Goal: Information Seeking & Learning: Learn about a topic

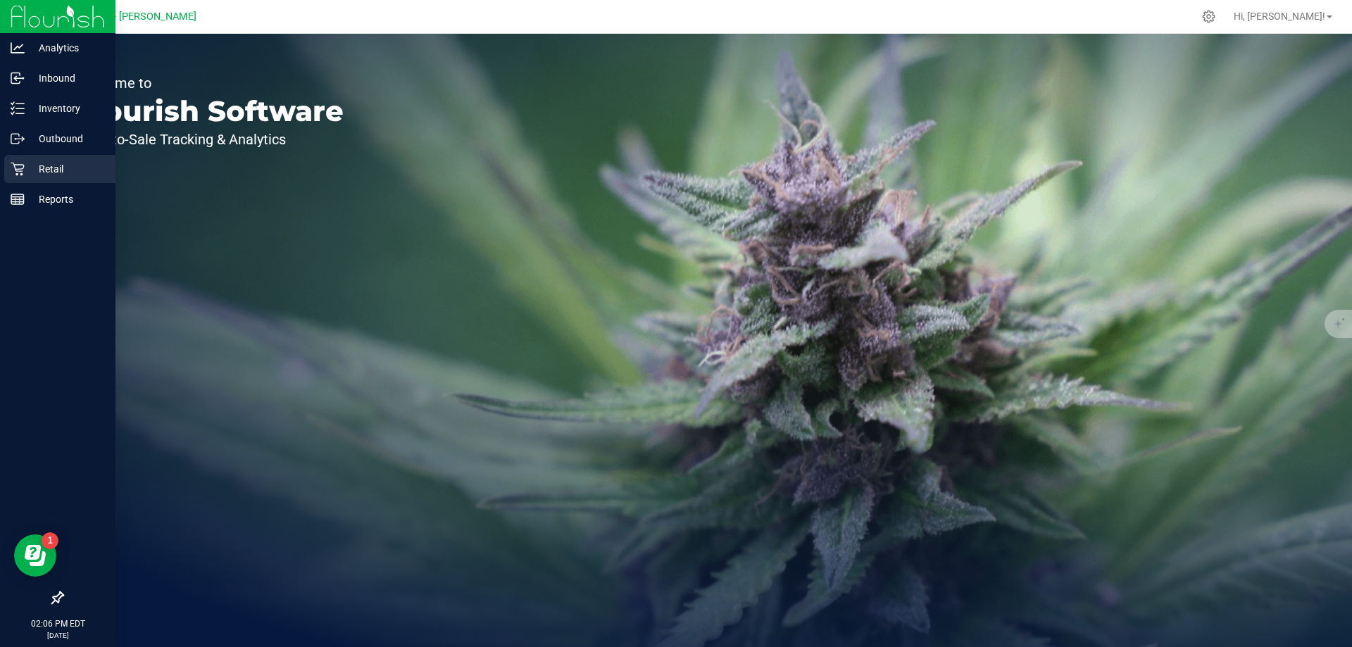
click at [38, 173] on p "Retail" at bounding box center [67, 169] width 84 height 17
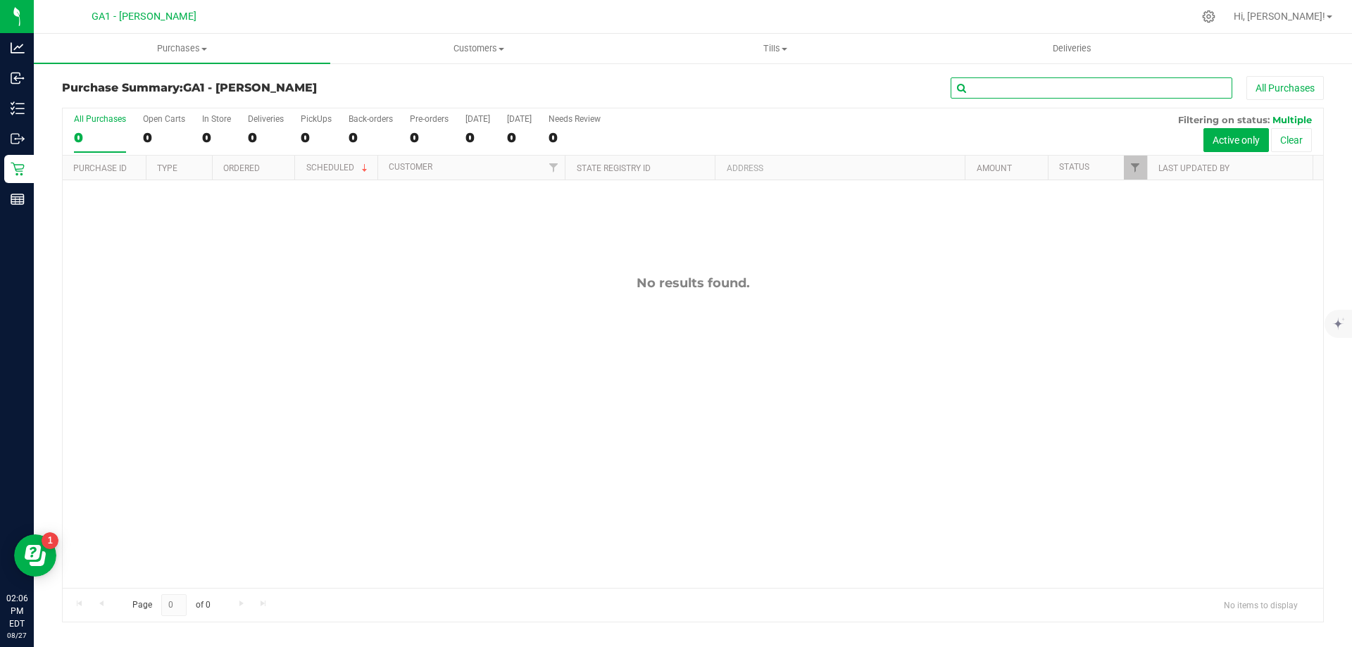
click at [1030, 88] on input "text" at bounding box center [1091, 87] width 282 height 21
type input "b"
type input "B"
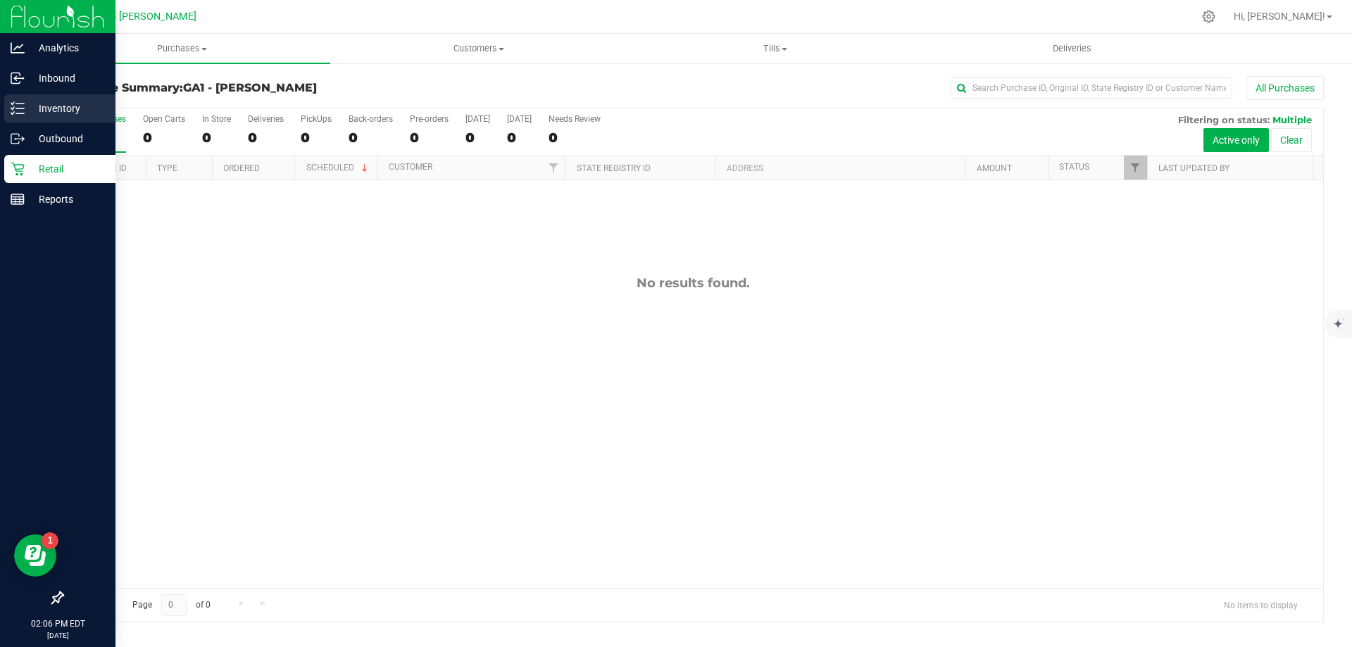
click at [28, 100] on p "Inventory" at bounding box center [67, 108] width 84 height 17
click at [69, 108] on p "Inventory" at bounding box center [67, 108] width 84 height 17
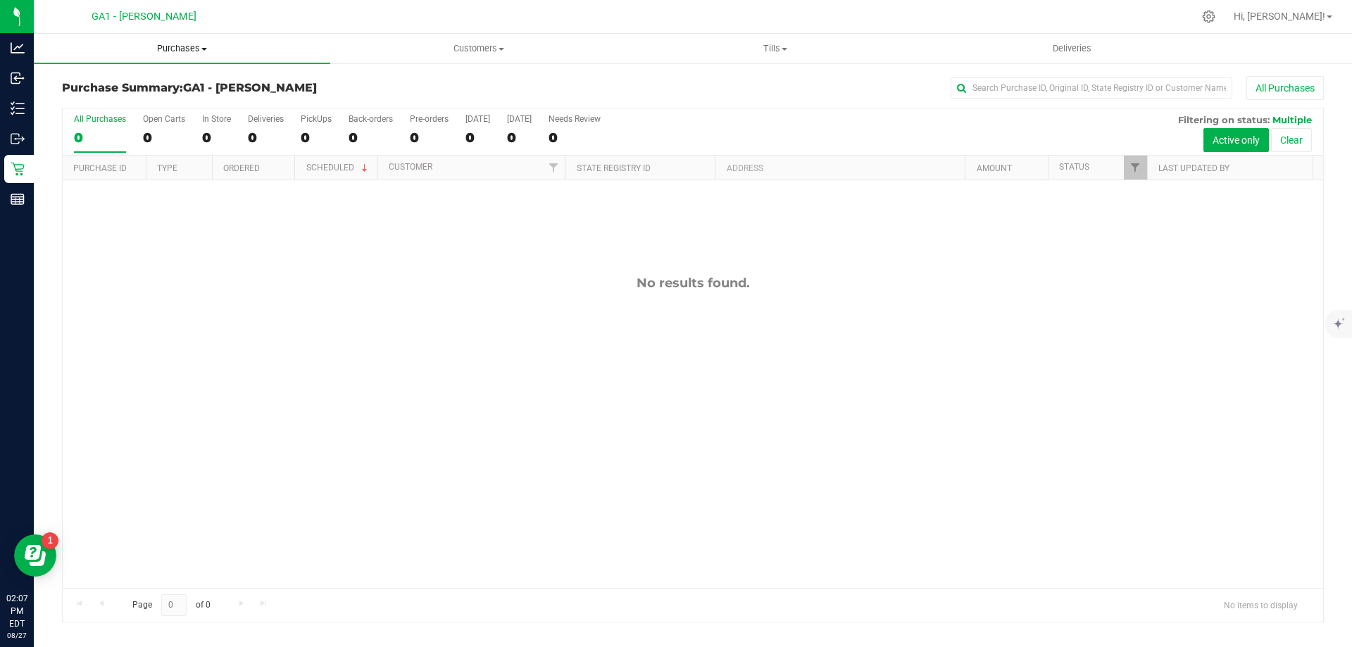
click at [199, 49] on span "Purchases" at bounding box center [182, 48] width 296 height 13
click at [164, 84] on span "Summary of purchases" at bounding box center [106, 85] width 144 height 12
drag, startPoint x: 316, startPoint y: 290, endPoint x: 265, endPoint y: 199, distance: 105.0
click at [314, 289] on div "No results found." at bounding box center [693, 282] width 1260 height 15
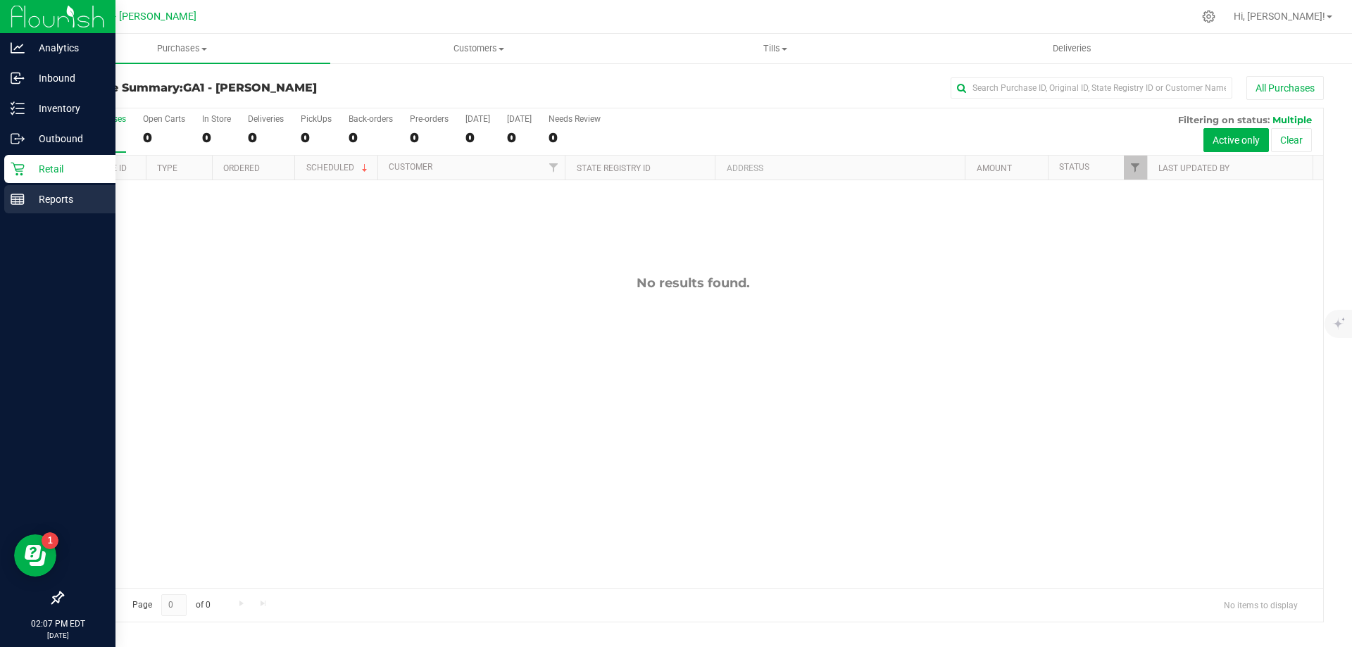
click at [51, 202] on p "Reports" at bounding box center [67, 199] width 84 height 17
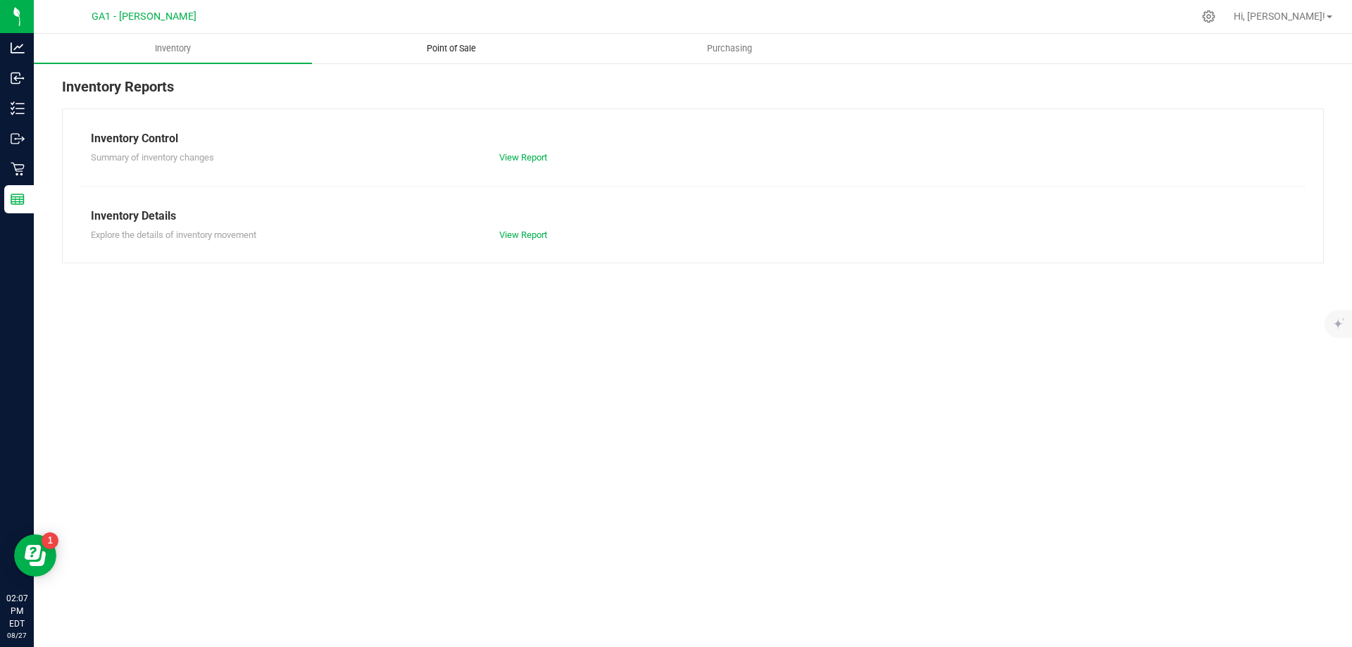
click at [451, 45] on span "Point of Sale" at bounding box center [451, 48] width 87 height 13
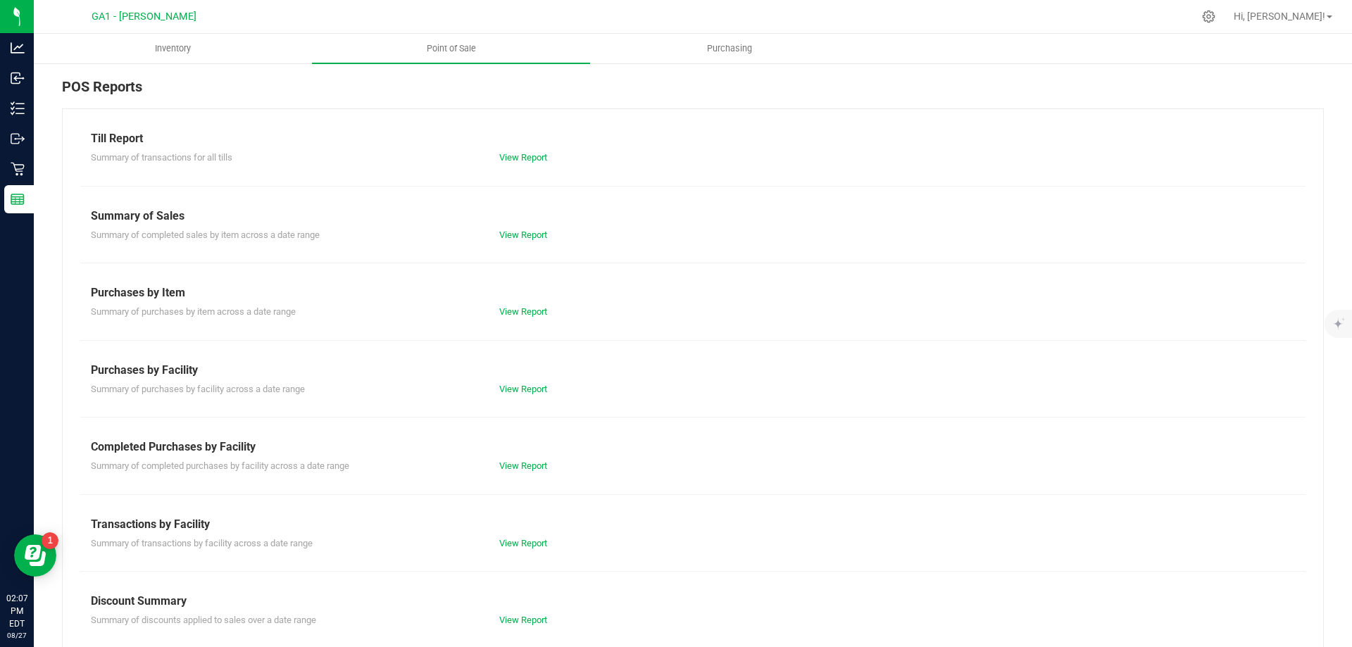
click at [817, 208] on div "Summary of Sales" at bounding box center [693, 216] width 1204 height 17
click at [520, 317] on div "View Report" at bounding box center [591, 312] width 204 height 14
click at [526, 309] on link "View Report" at bounding box center [523, 311] width 48 height 11
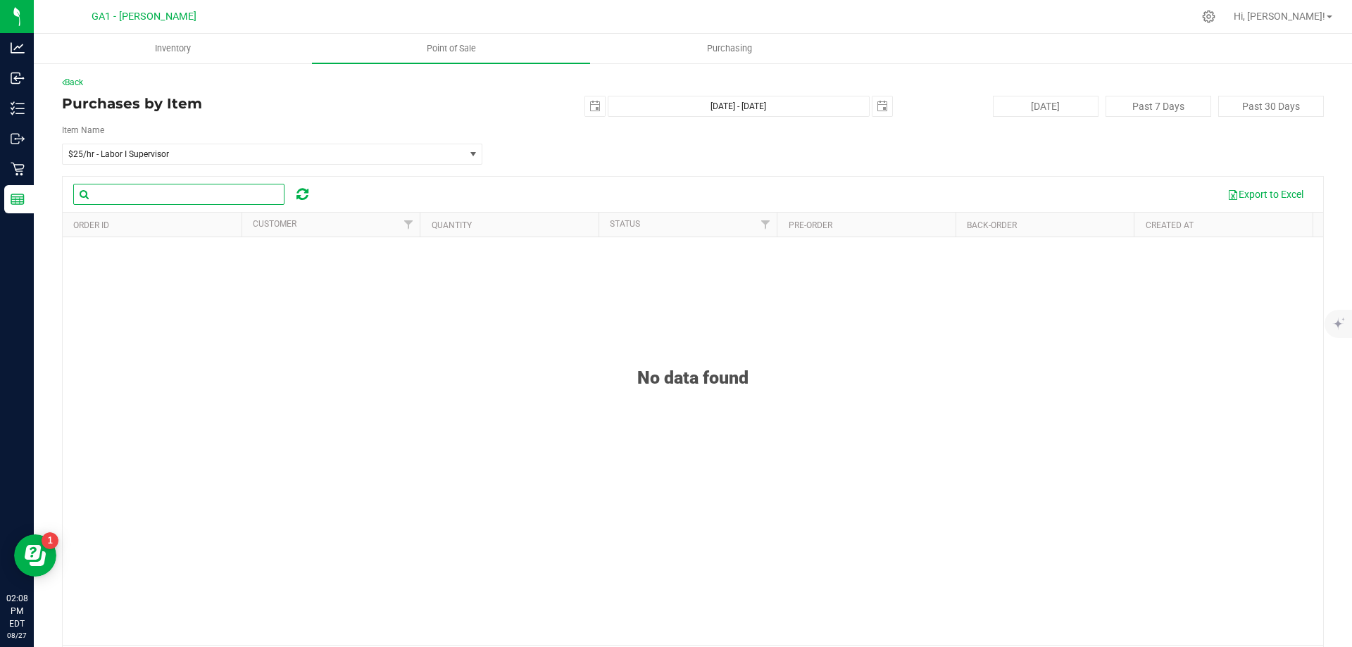
click at [218, 200] on input "text" at bounding box center [178, 194] width 211 height 21
click at [241, 148] on span "$25/hr - Labor I Supervisor" at bounding box center [263, 154] width 401 height 20
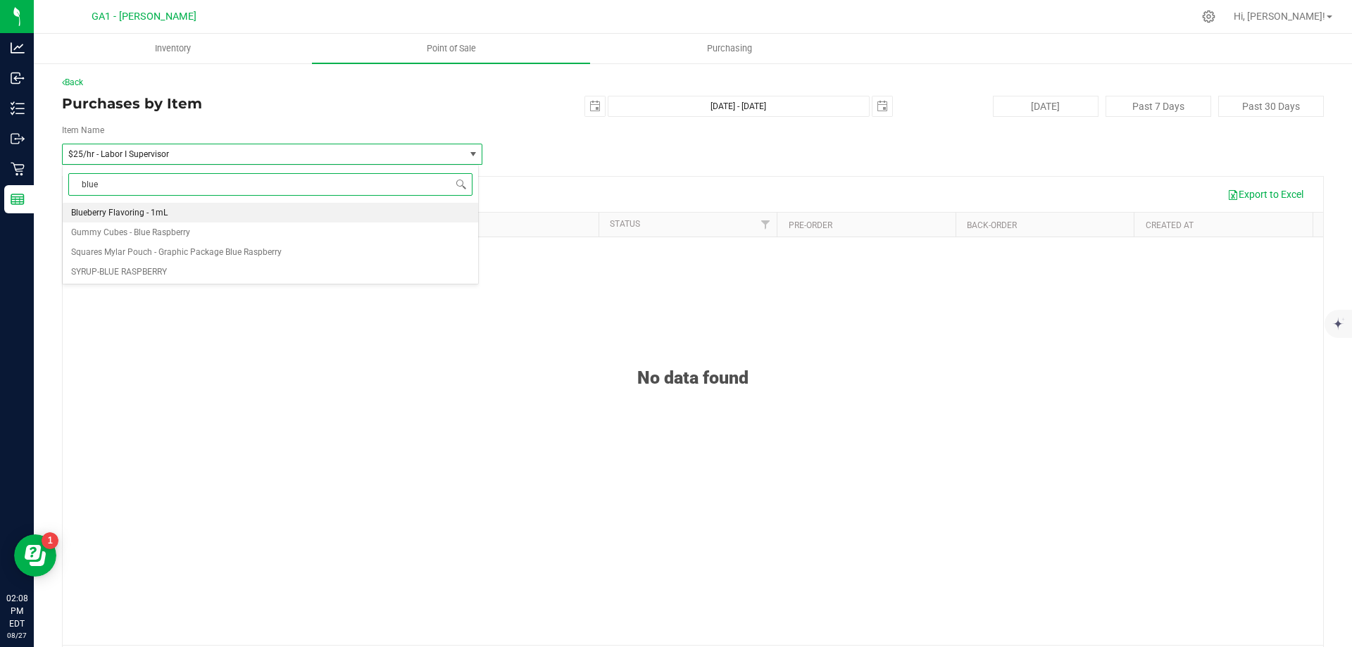
type input "blue"
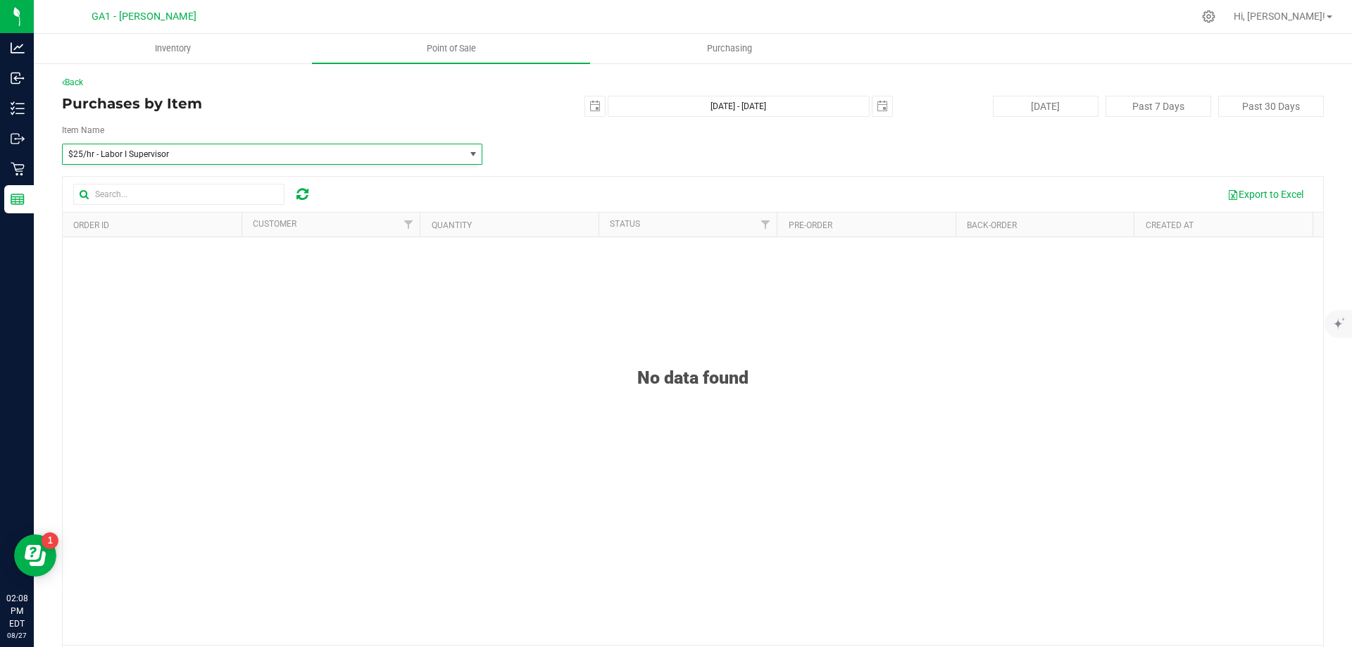
click at [561, 137] on div "Item Name $25/hr - Labor I Supervisor Blueberry Flavoring - 1mL Gummy Cubes - B…" at bounding box center [693, 144] width 1262 height 41
click at [179, 192] on input "text" at bounding box center [178, 194] width 211 height 21
type input "b"
type input "BR"
click at [189, 150] on span "$25/hr - Labor I Supervisor" at bounding box center [255, 154] width 375 height 10
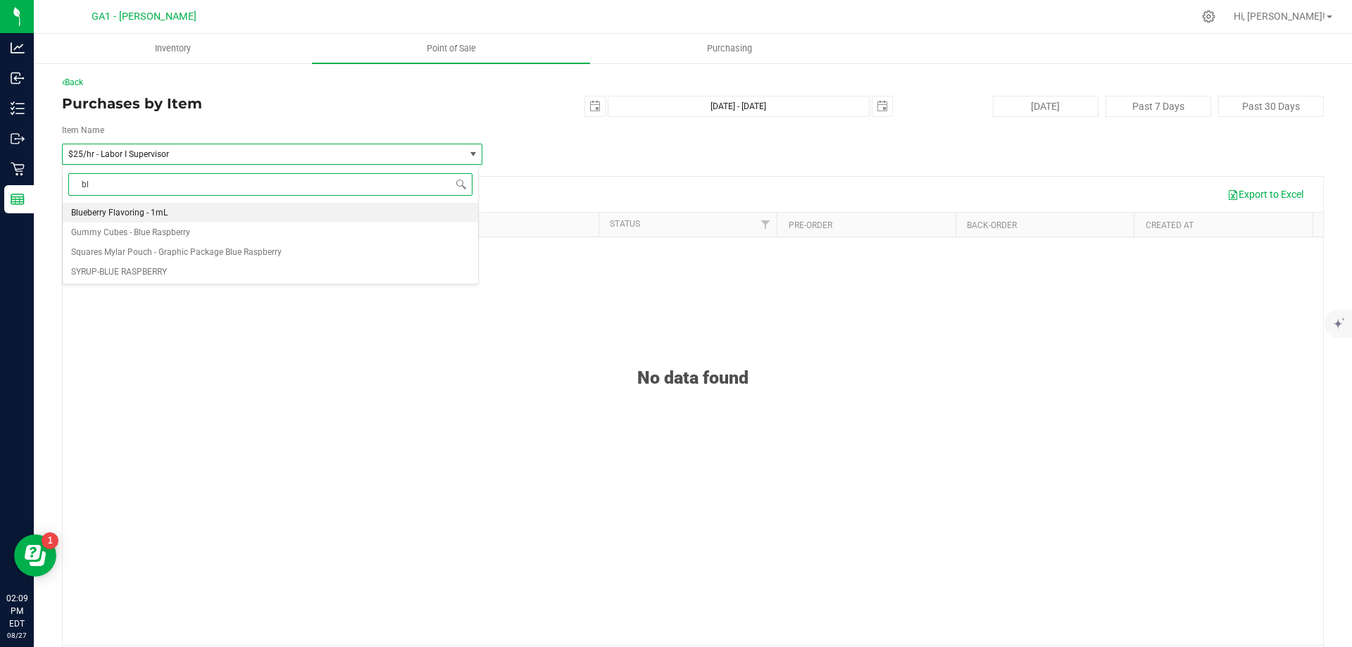
type input "b"
type input "BR"
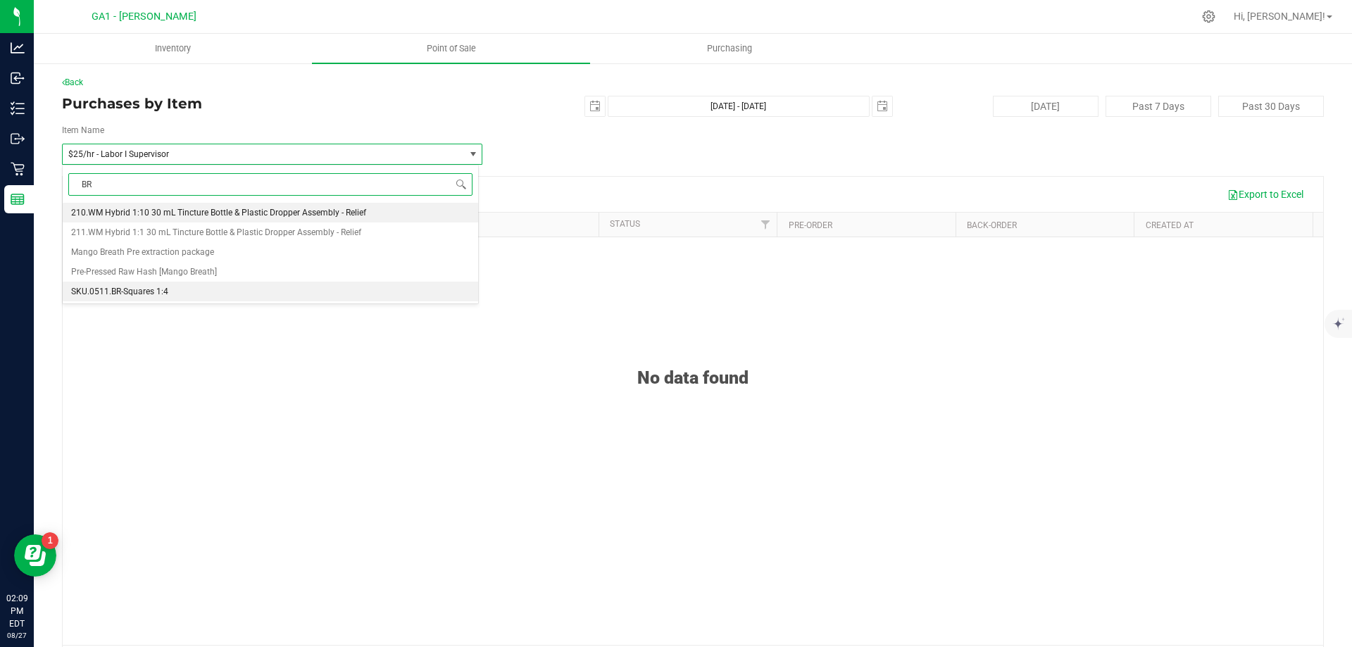
click at [165, 290] on span "SKU.0511.BR-Squares 1:4" at bounding box center [119, 292] width 97 height 10
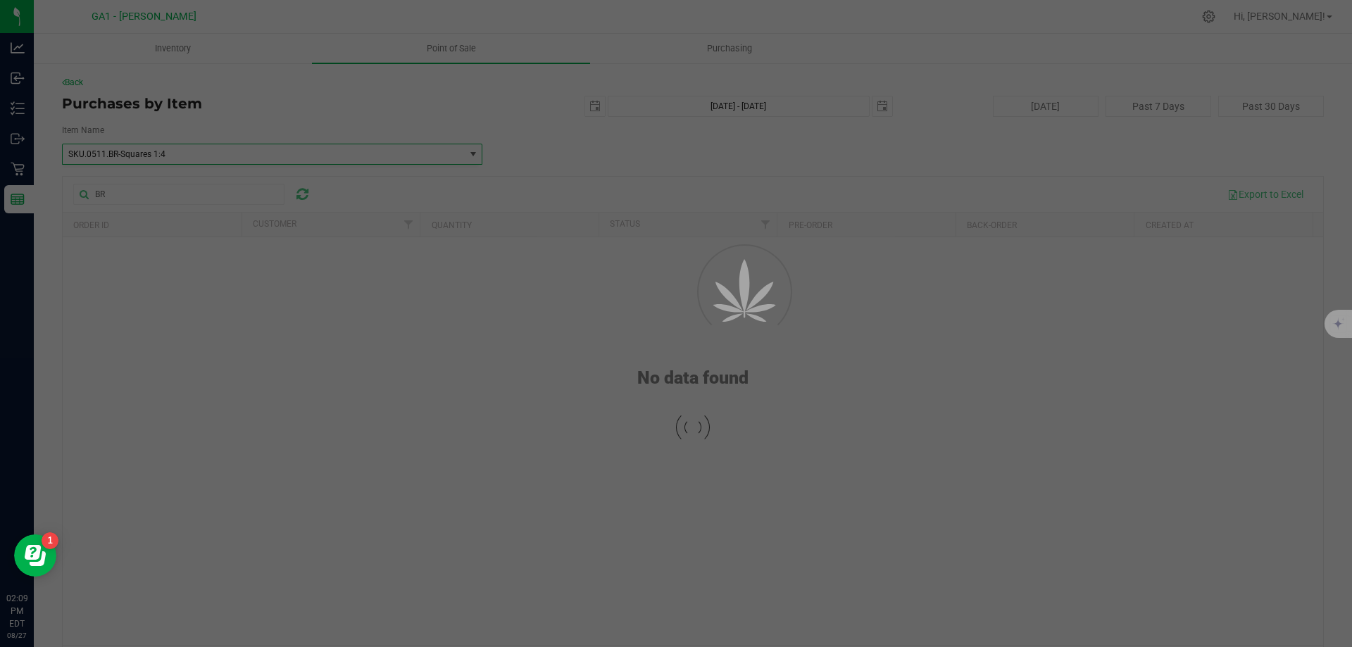
scroll to position [3942, 0]
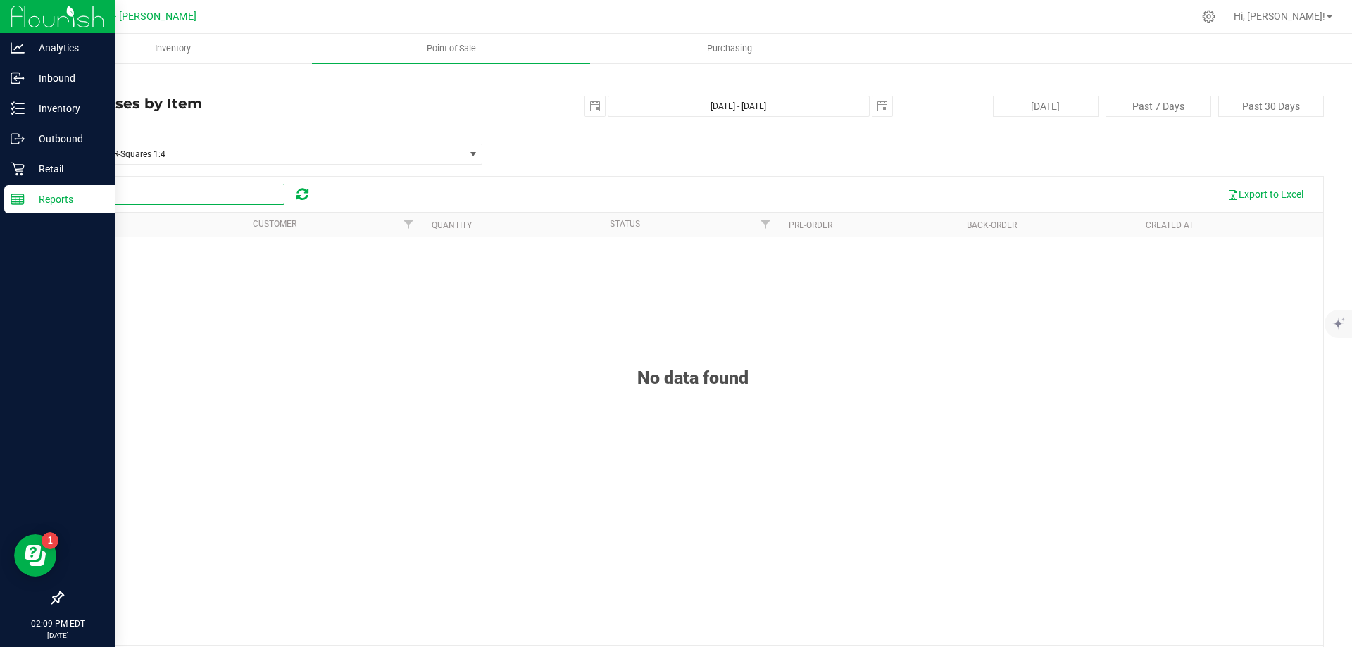
drag, startPoint x: 146, startPoint y: 191, endPoint x: 0, endPoint y: 189, distance: 145.7
click at [0, 189] on div "Analytics Inbound Inventory Outbound Retail Reports 02:09 PM EDT [DATE] 08/27 G…" at bounding box center [676, 323] width 1352 height 647
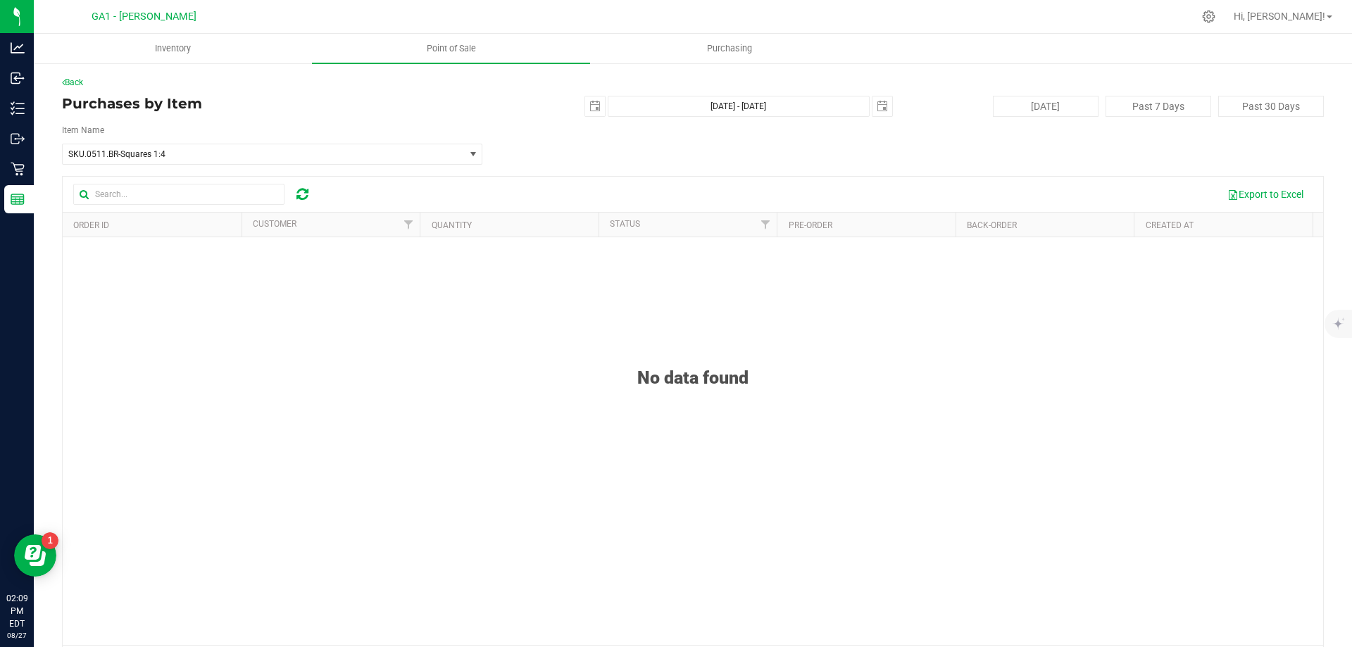
click at [798, 152] on div "Item Name SKU.0511.BR-Squares 1:4 SKU.0504.GA-LOZENGES 1:10 SKU.0505.BB-Lozenge…" at bounding box center [693, 144] width 1262 height 41
drag, startPoint x: 586, startPoint y: 106, endPoint x: 579, endPoint y: 106, distance: 7.1
click at [589, 111] on span "select" at bounding box center [594, 106] width 11 height 11
click at [591, 127] on link "[DATE]" at bounding box center [652, 134] width 151 height 22
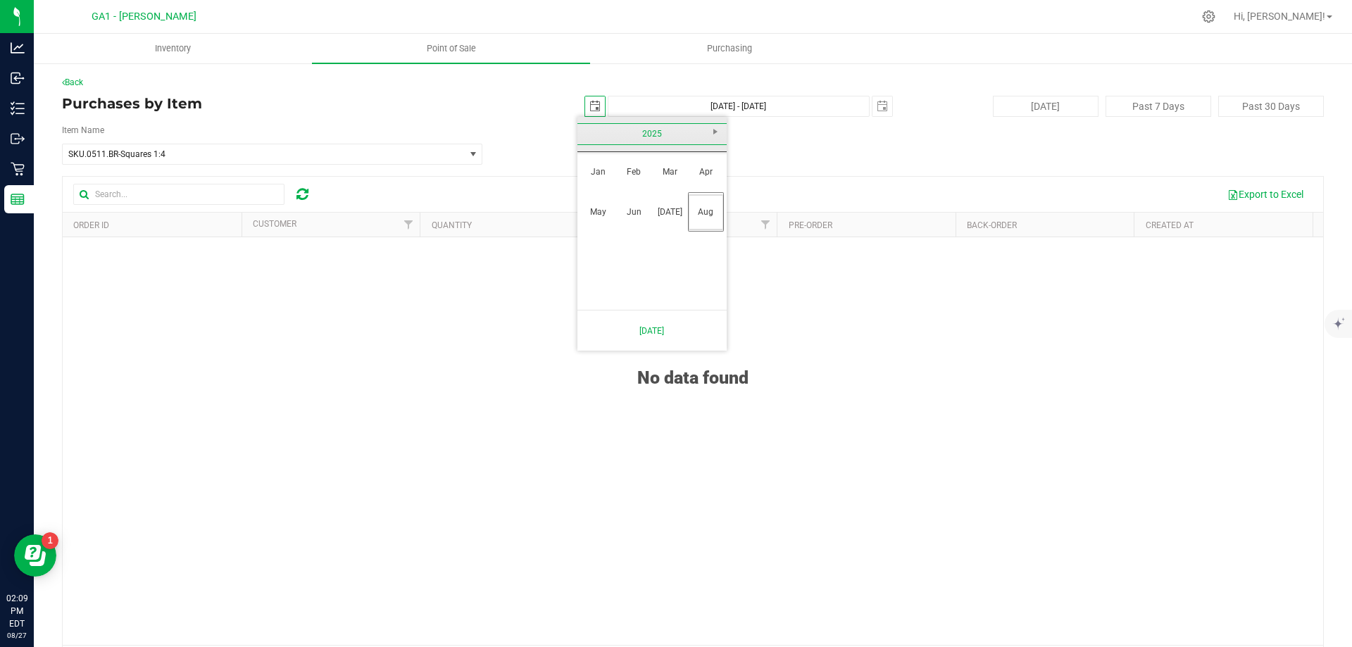
click at [591, 127] on link "2025" at bounding box center [652, 134] width 151 height 22
click at [645, 201] on link "2024" at bounding box center [634, 212] width 36 height 36
click at [681, 245] on link "Nov" at bounding box center [670, 252] width 36 height 36
click at [610, 201] on link "4" at bounding box center [610, 206] width 20 height 22
type input "[DATE]"
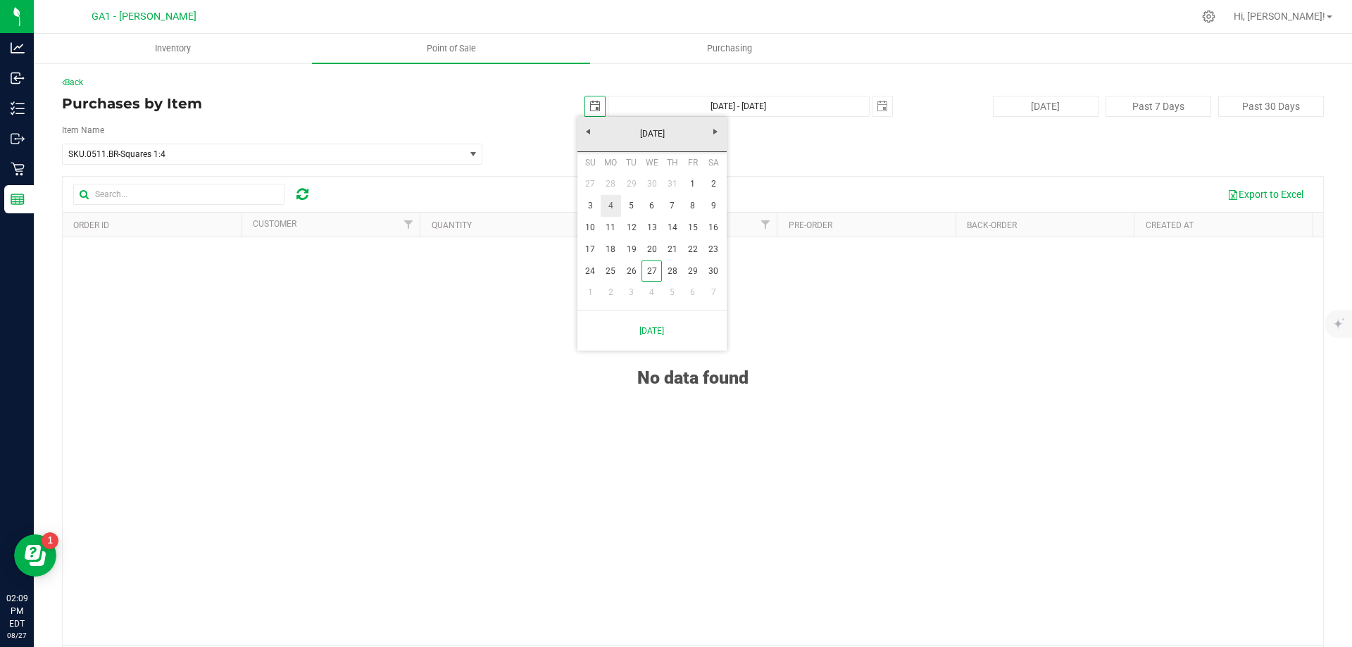
type input "[DATE] - [DATE]"
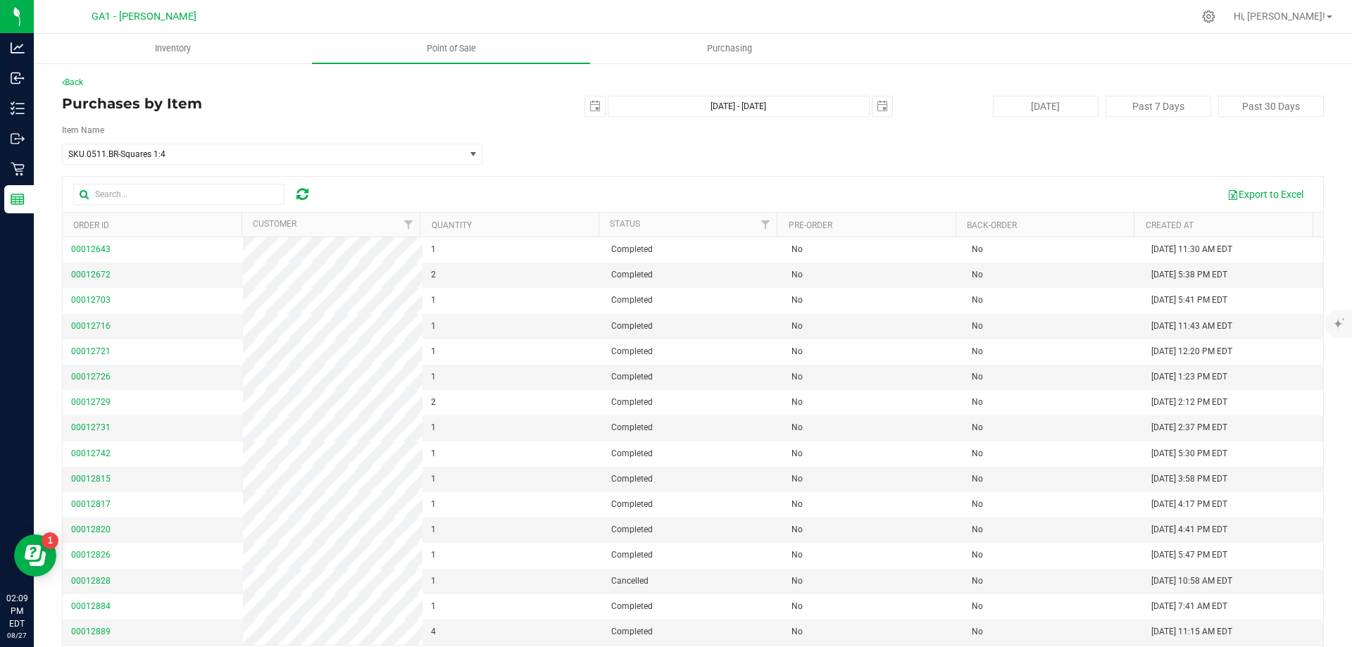
click at [484, 222] on th "Quantity" at bounding box center [509, 225] width 179 height 25
click at [456, 224] on link "Quantity" at bounding box center [460, 225] width 56 height 10
click at [1249, 197] on button "Export to Excel" at bounding box center [1265, 194] width 94 height 24
click at [597, 108] on span "select" at bounding box center [595, 106] width 20 height 20
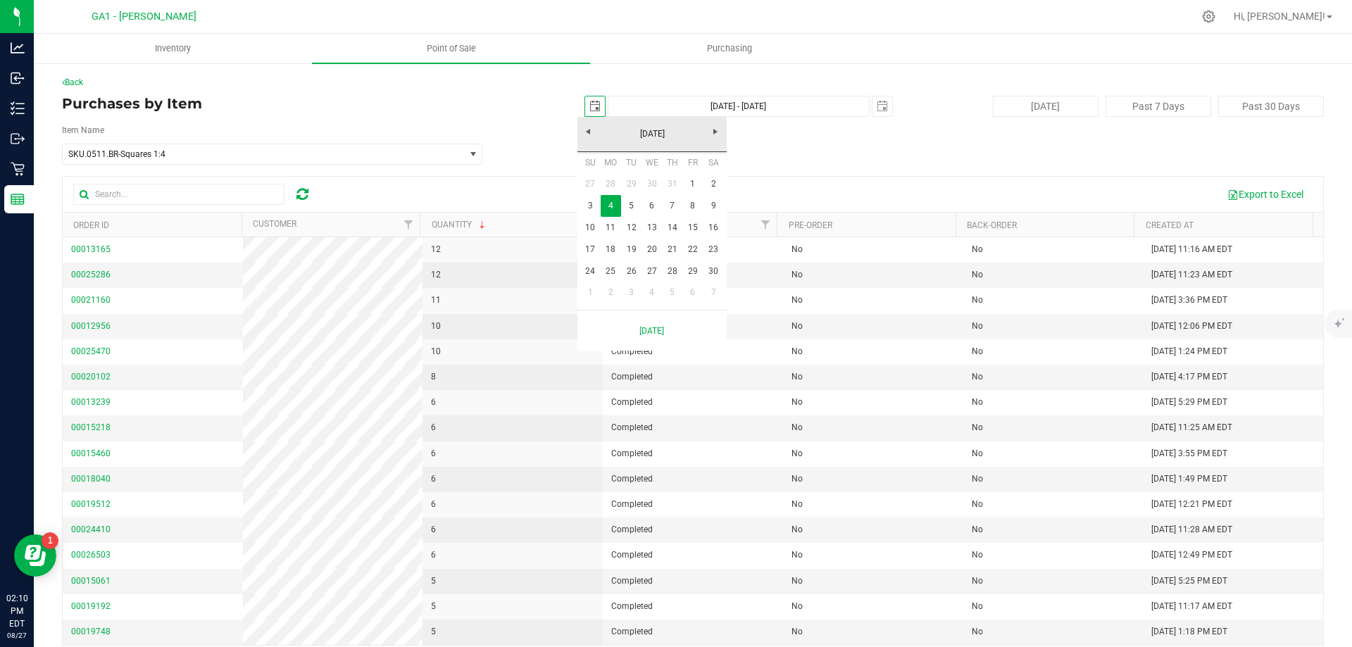
scroll to position [0, 35]
click at [719, 127] on span "Next" at bounding box center [715, 131] width 11 height 11
click at [716, 126] on span "Next" at bounding box center [715, 131] width 11 height 11
click at [716, 125] on link "Next" at bounding box center [716, 131] width 22 height 22
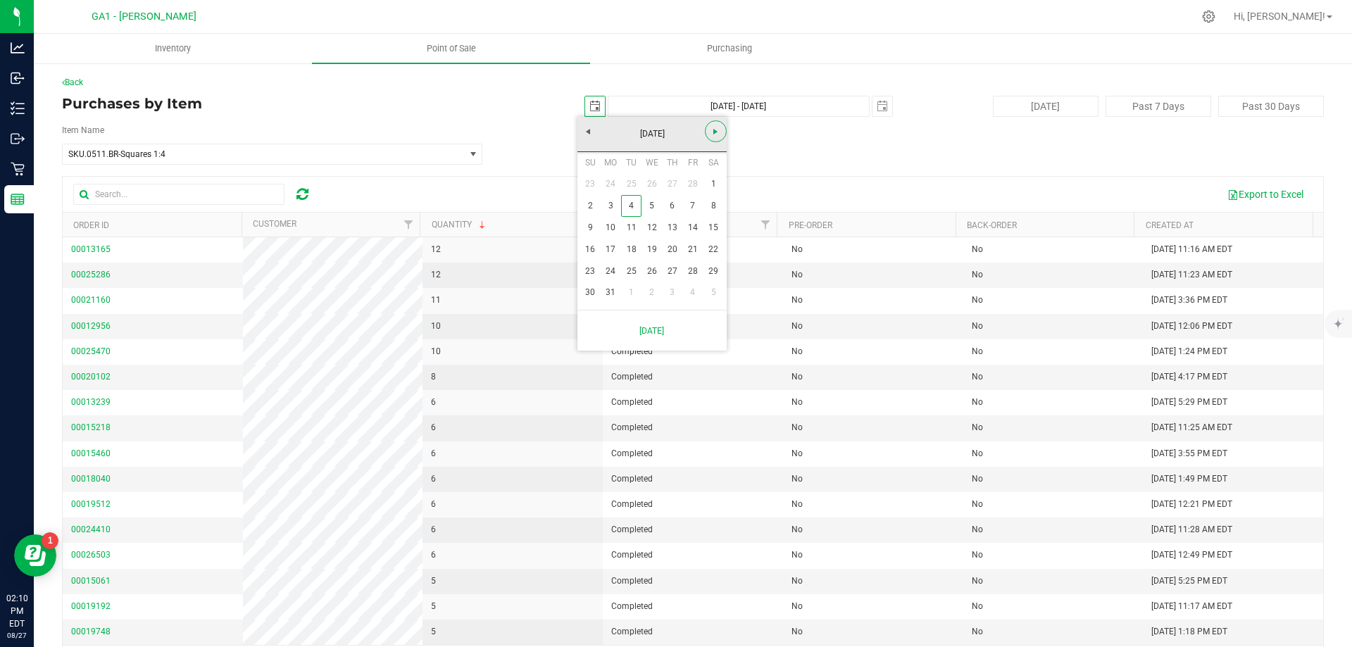
click at [716, 125] on link "Next" at bounding box center [716, 131] width 22 height 22
click at [670, 180] on link "1" at bounding box center [672, 184] width 20 height 22
type input "[DATE]"
type input "[DATE] - [DATE]"
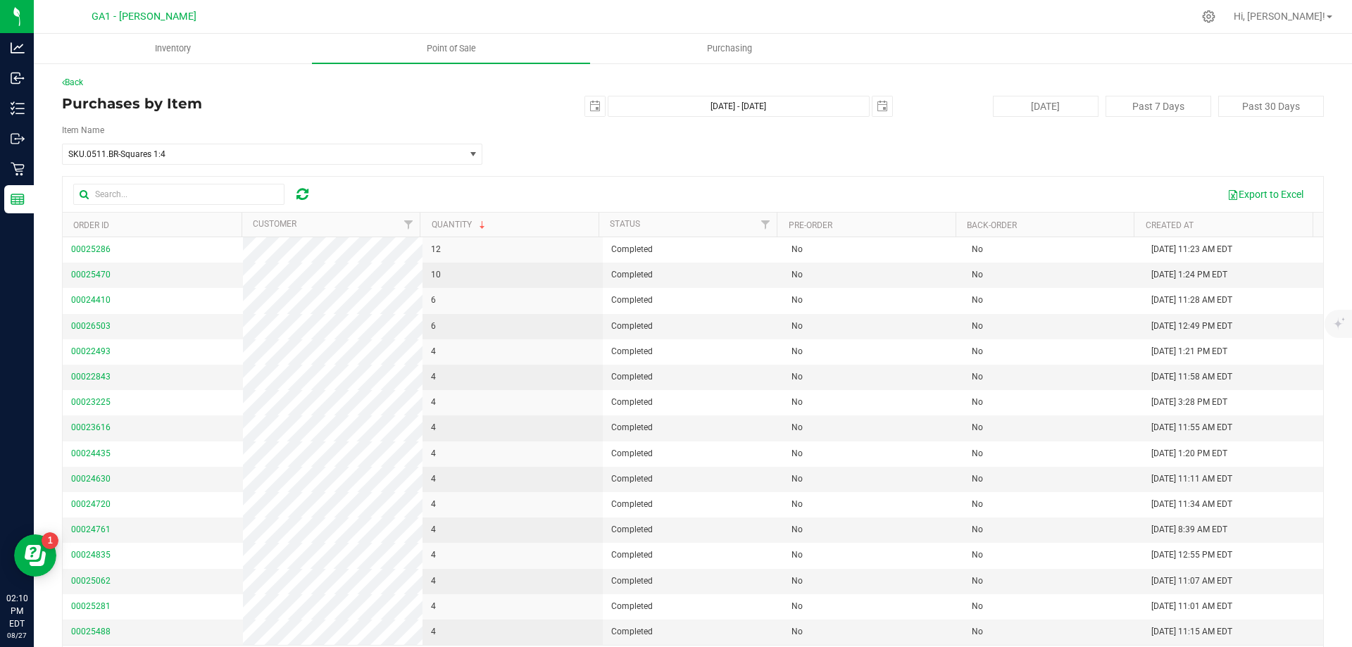
click at [707, 162] on div "Item Name SKU.0511.BR-Squares 1:4 SKU.0504.GA-LOZENGES 1:10 SKU.0505.BB-Lozenge…" at bounding box center [693, 144] width 1262 height 41
click at [736, 164] on div "Item Name SKU.0511.BR-Squares 1:4 SKU.0504.GA-LOZENGES 1:10 SKU.0505.BB-Lozenge…" at bounding box center [693, 144] width 1262 height 41
click at [1247, 195] on button "Export to Excel" at bounding box center [1265, 194] width 94 height 24
click at [300, 151] on span "SKU.0511.BR-Squares 1:4" at bounding box center [255, 154] width 375 height 10
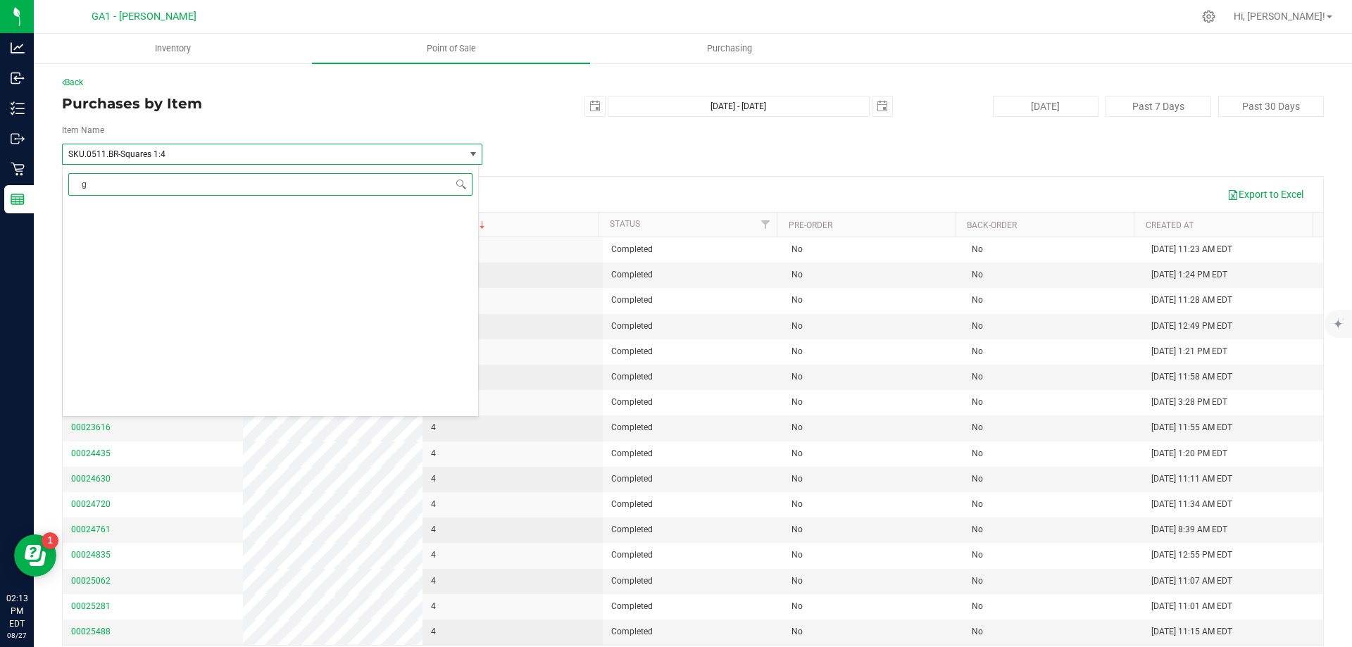
type input "ga"
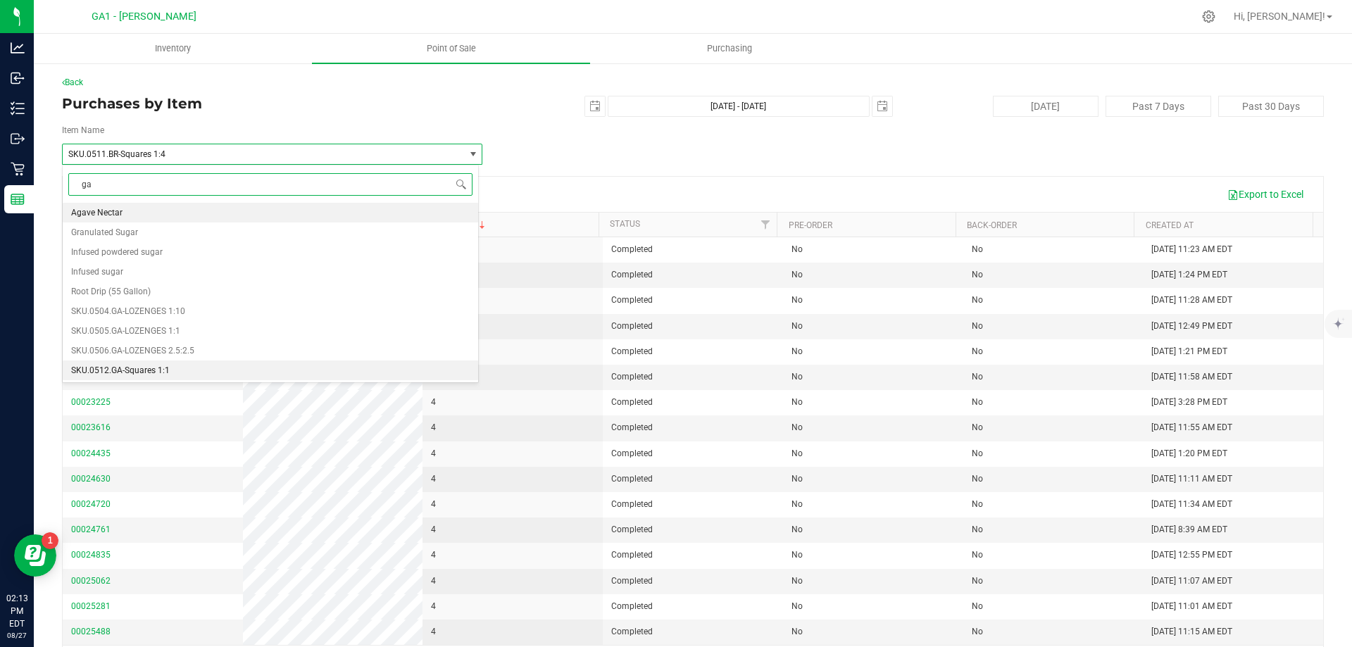
click at [283, 365] on li "SKU.0512.GA-Squares 1:1" at bounding box center [270, 370] width 415 height 20
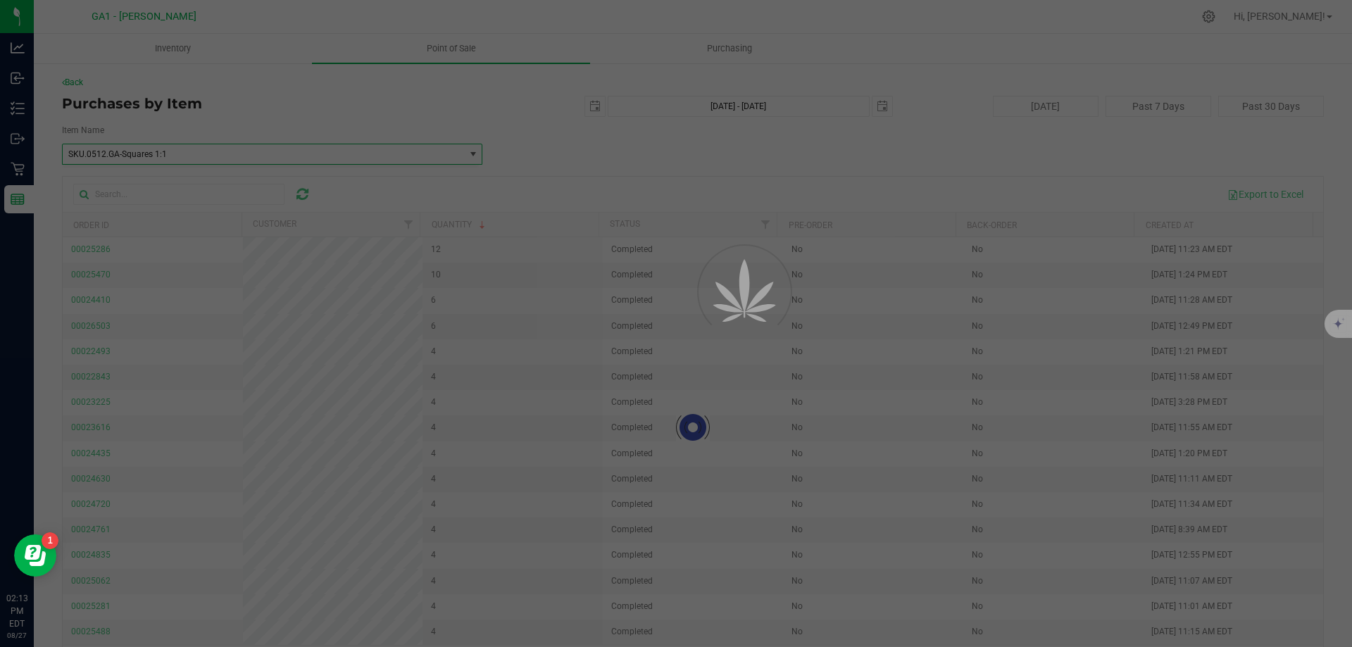
scroll to position [3962, 0]
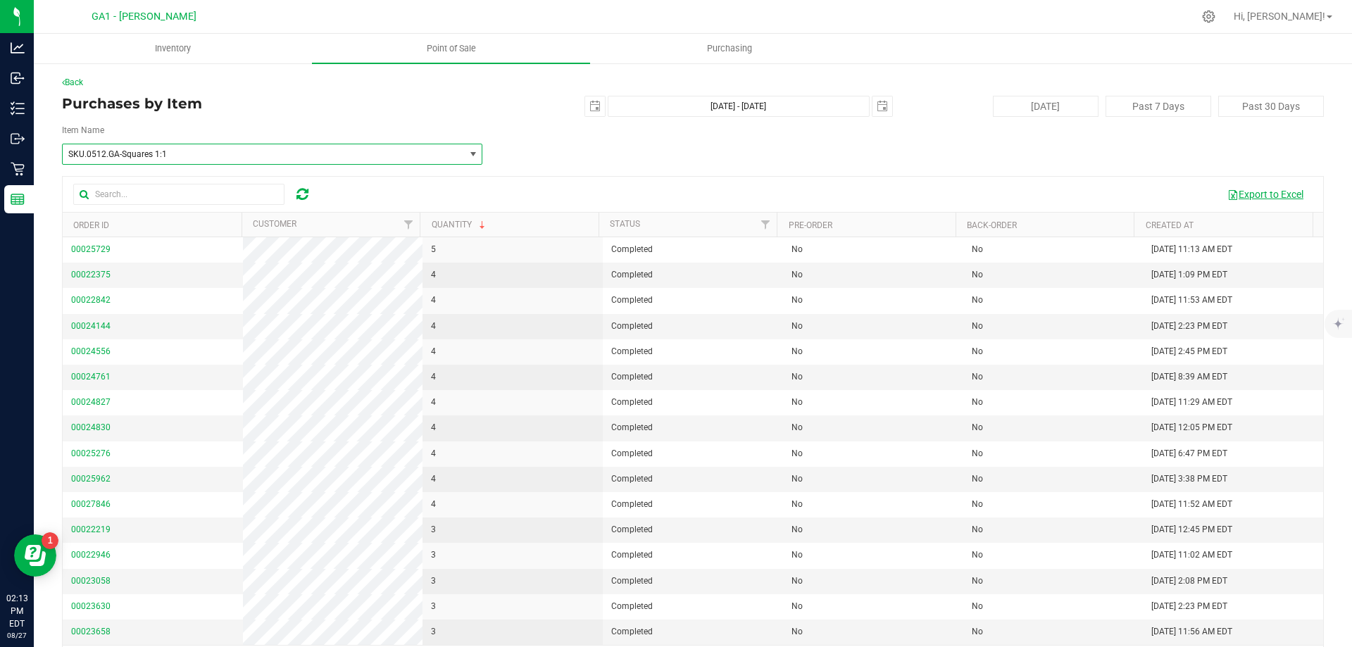
click at [1238, 196] on button "Export to Excel" at bounding box center [1265, 194] width 94 height 24
click at [222, 151] on span "SKU.0512.GA-Squares 1:1" at bounding box center [255, 154] width 375 height 10
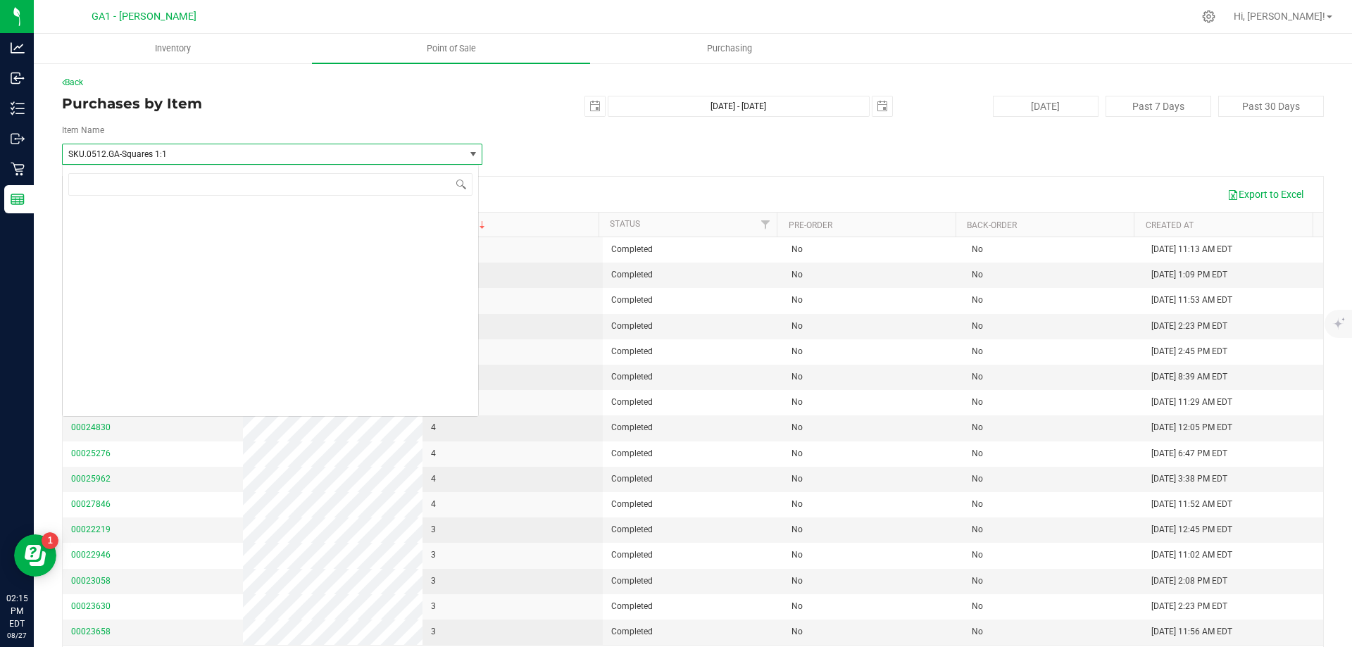
click at [224, 151] on span "SKU.0512.GA-Squares 1:1" at bounding box center [255, 154] width 375 height 10
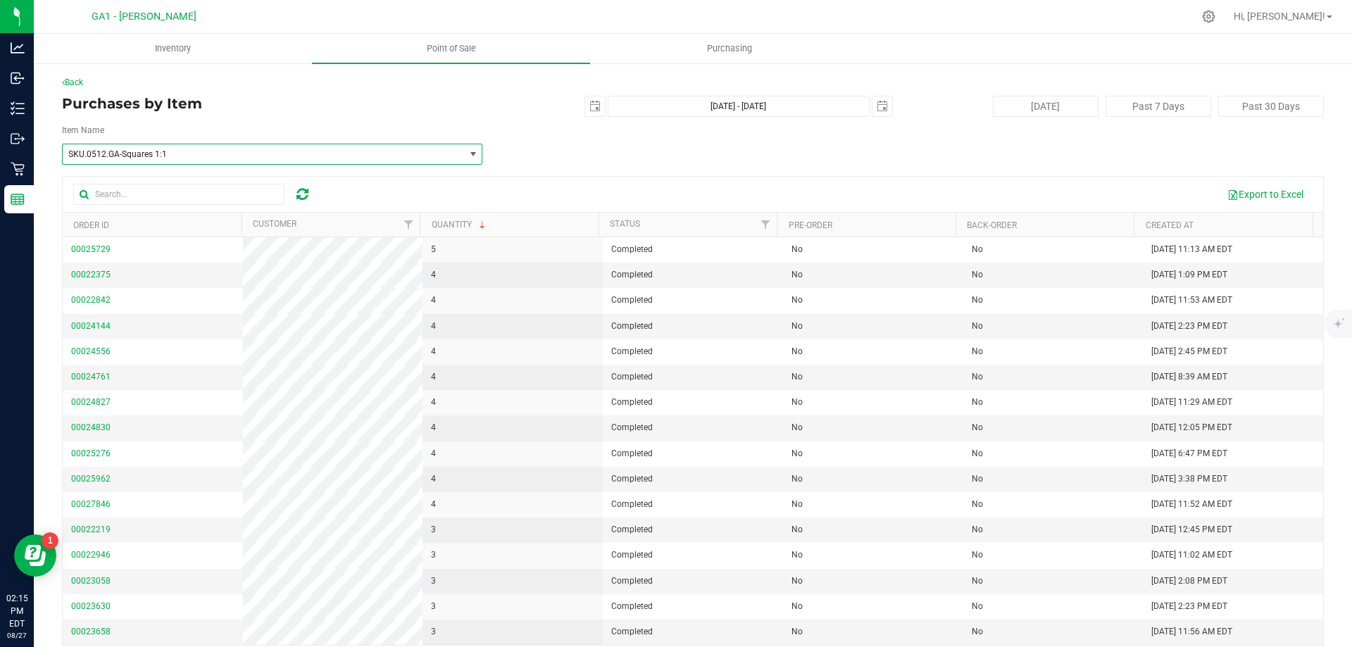
click at [224, 151] on span "SKU.0512.GA-Squares 1:1" at bounding box center [255, 154] width 375 height 10
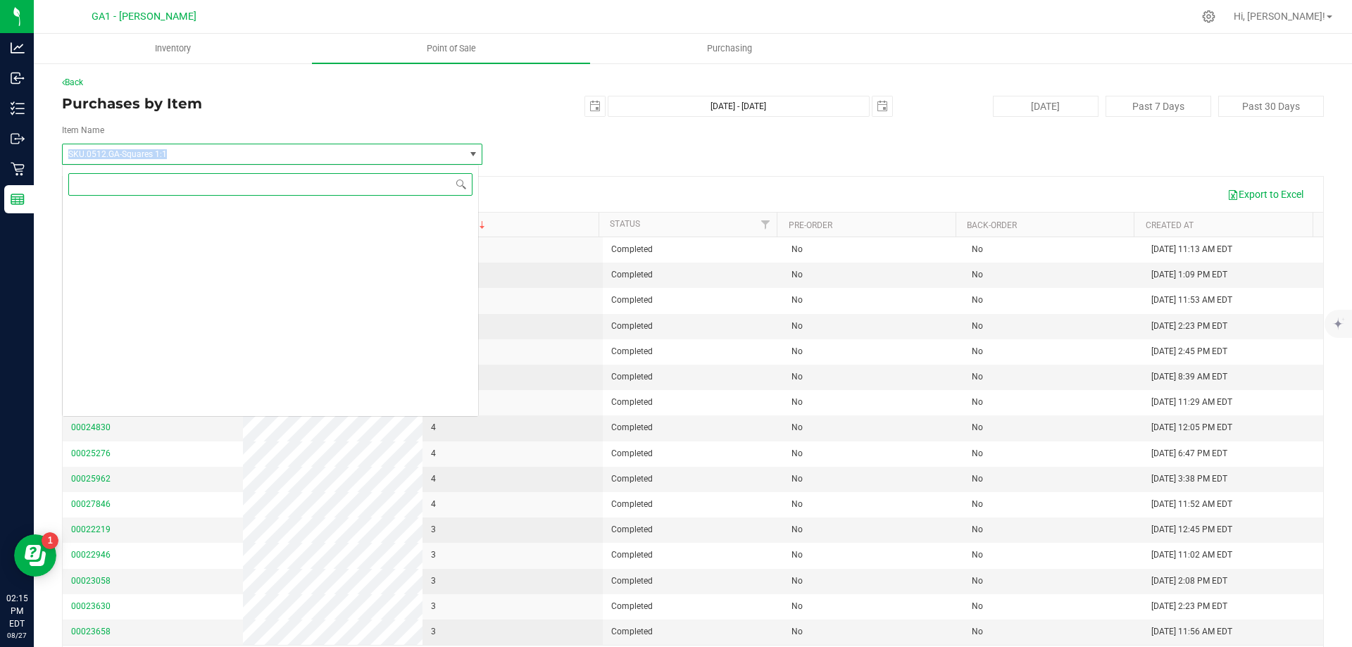
click at [224, 151] on span "SKU.0512.GA-Squares 1:1" at bounding box center [255, 154] width 375 height 10
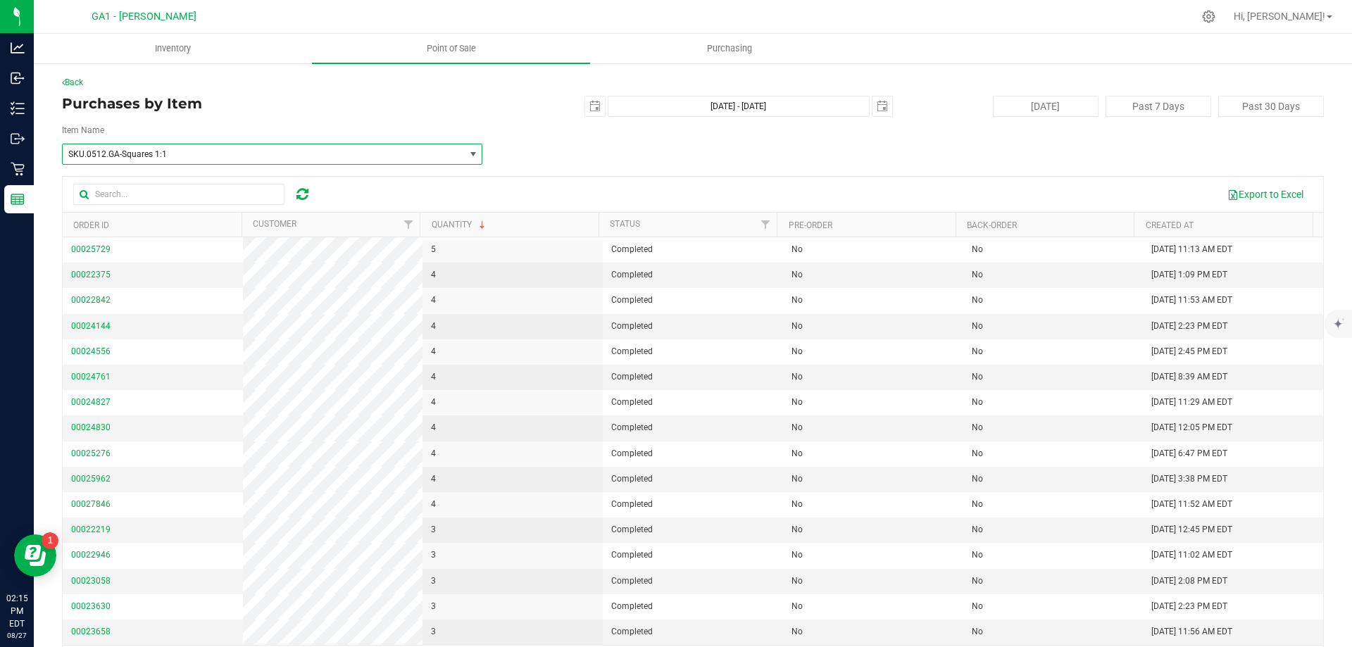
click at [224, 151] on span "SKU.0512.GA-Squares 1:1" at bounding box center [255, 154] width 375 height 10
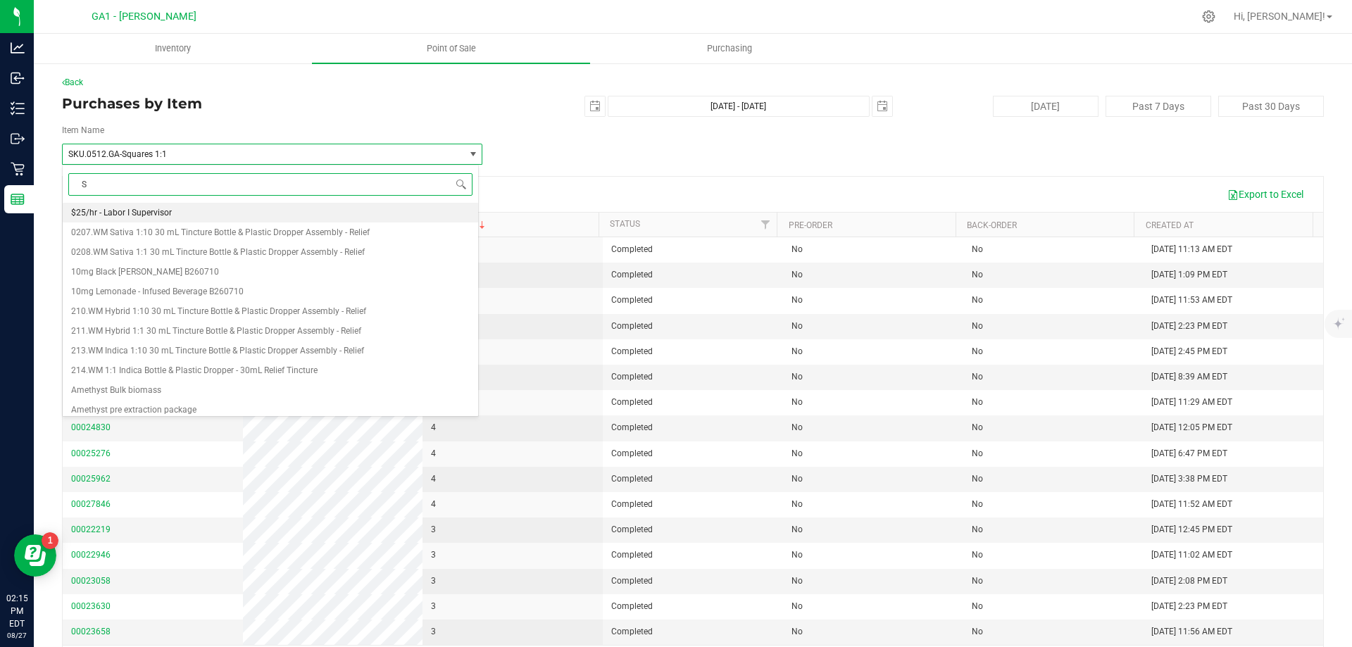
type input "SF"
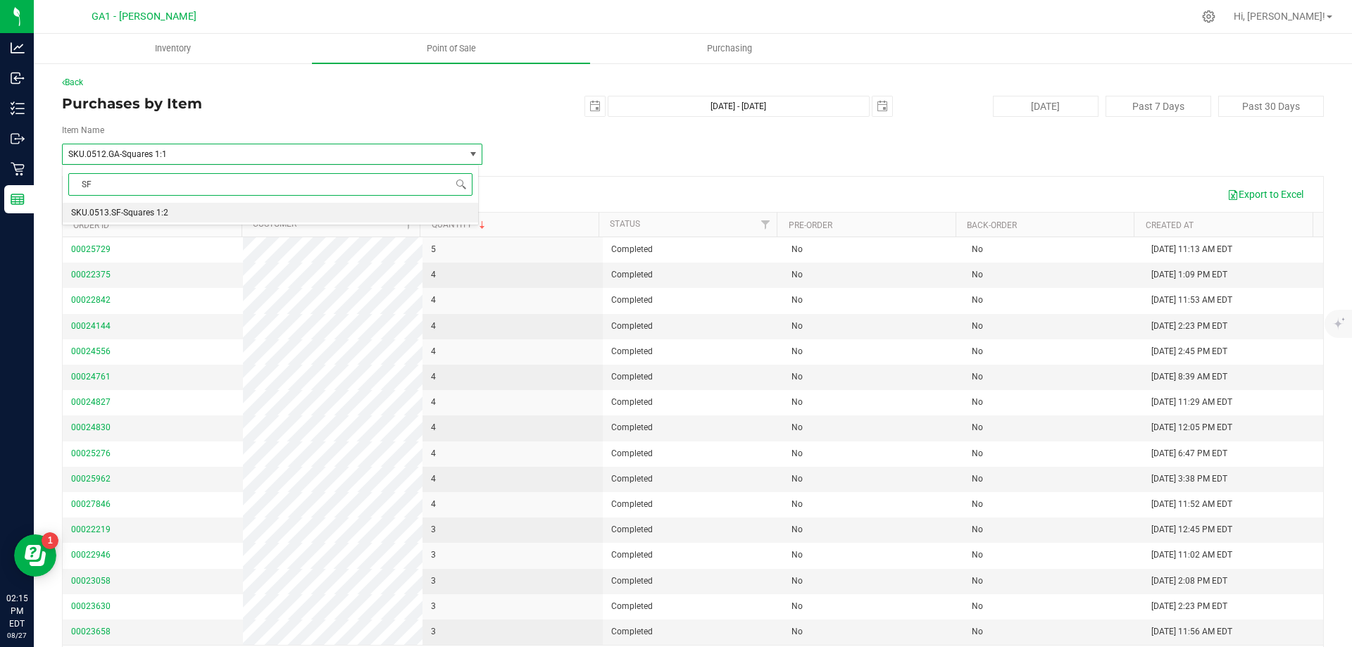
click at [188, 213] on li "SKU.0513.SF-Squares 1:2" at bounding box center [270, 213] width 415 height 20
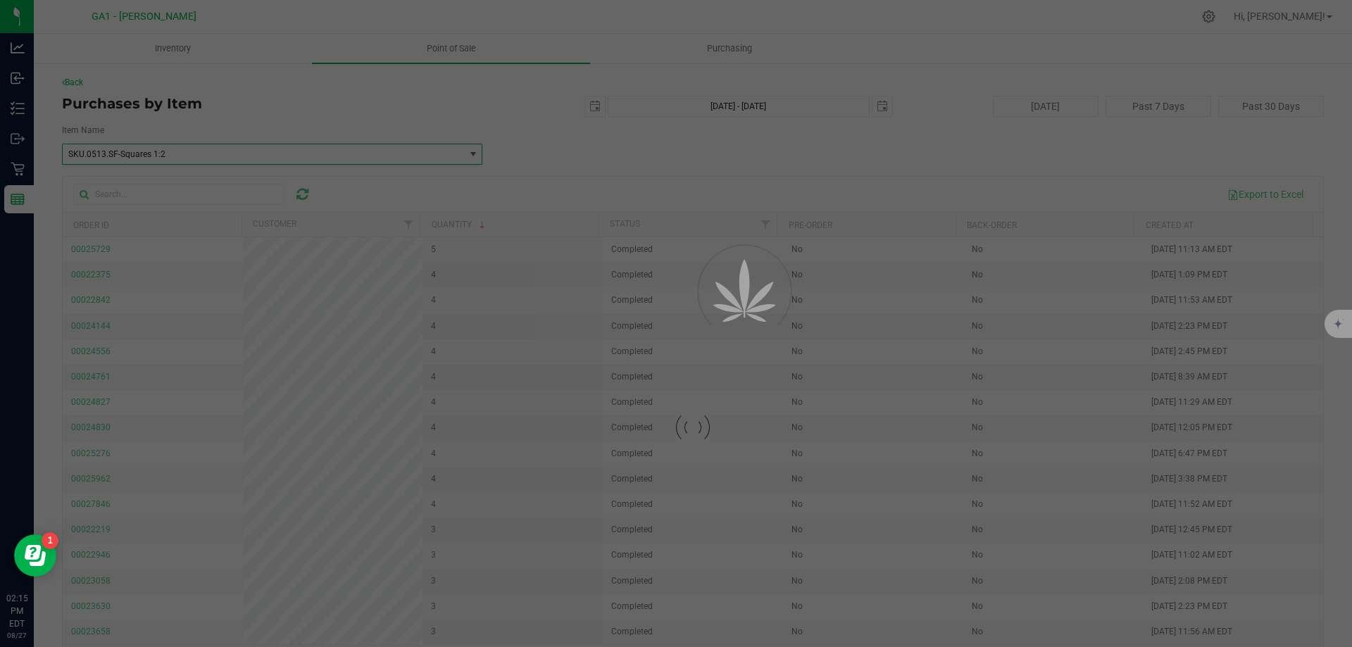
scroll to position [3982, 0]
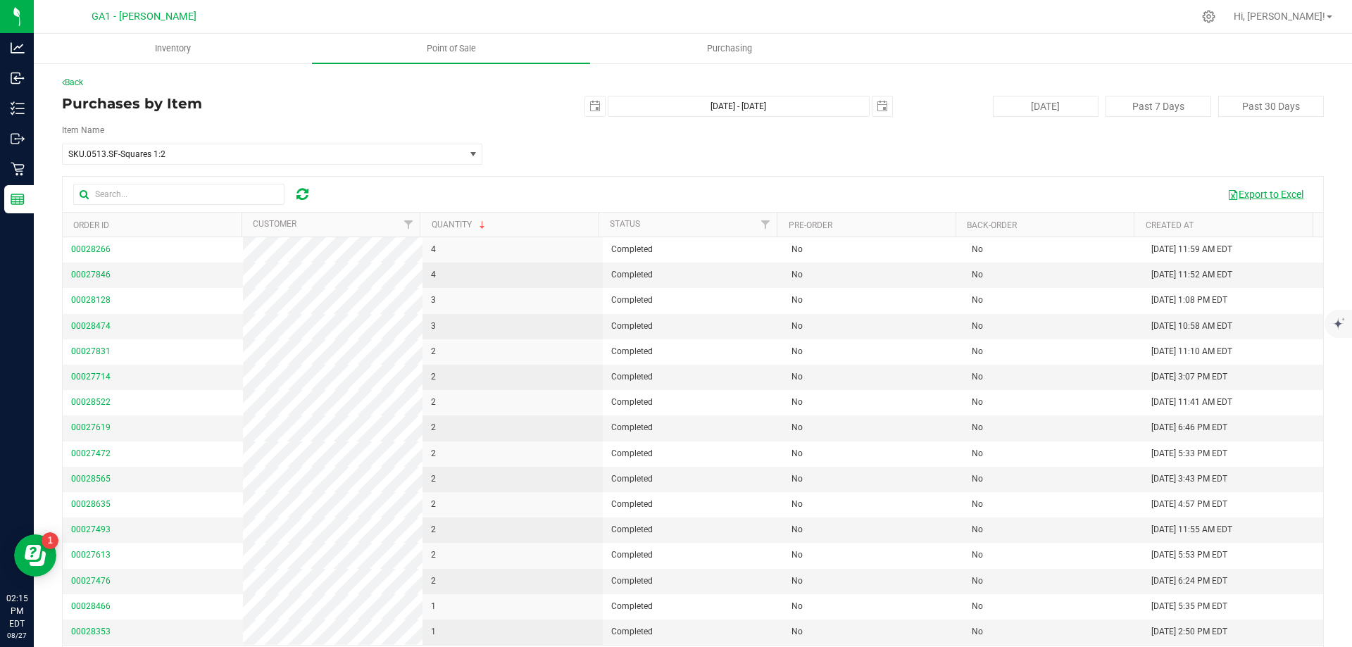
click at [1227, 196] on span "button" at bounding box center [1232, 194] width 11 height 11
